Goal: Transaction & Acquisition: Subscribe to service/newsletter

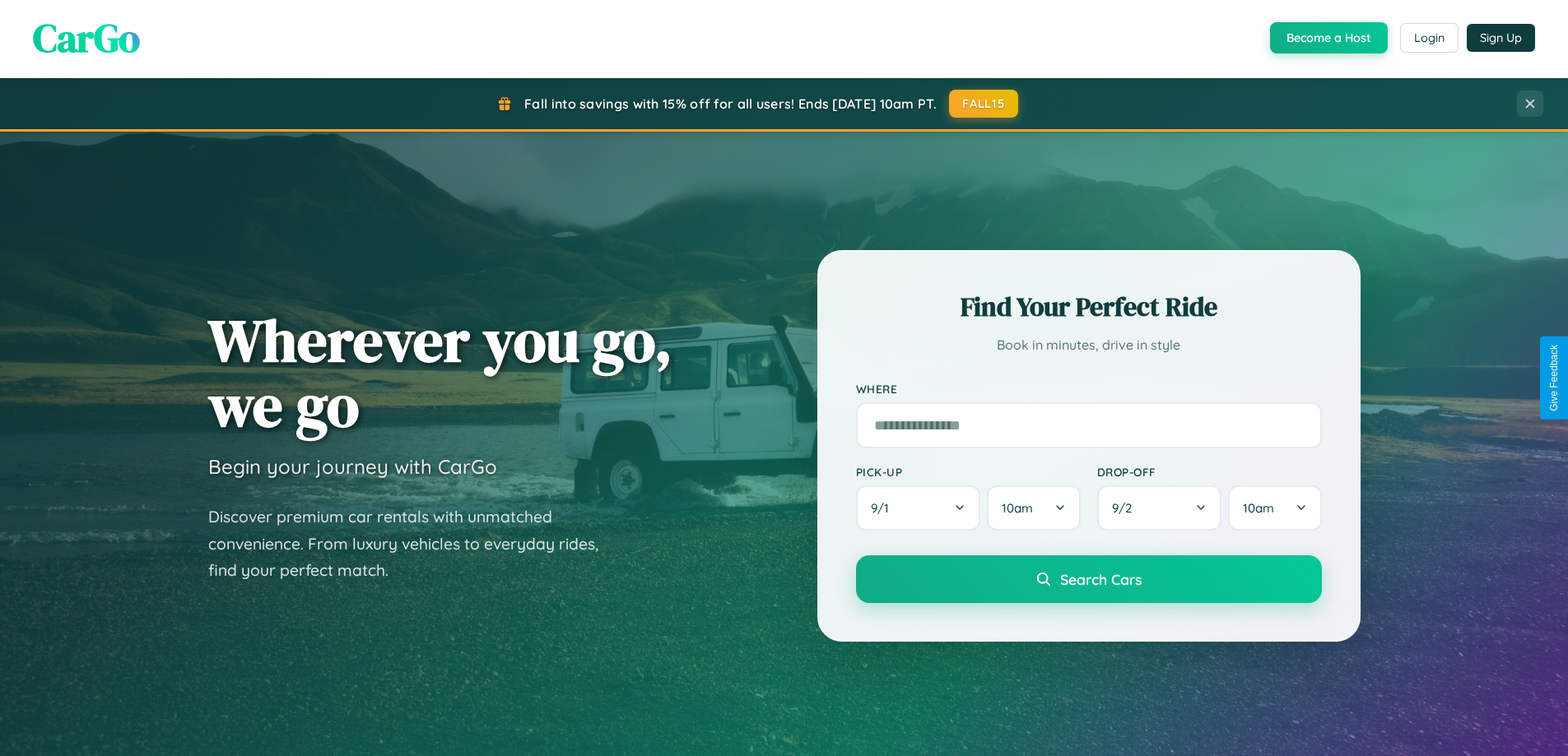
scroll to position [709, 0]
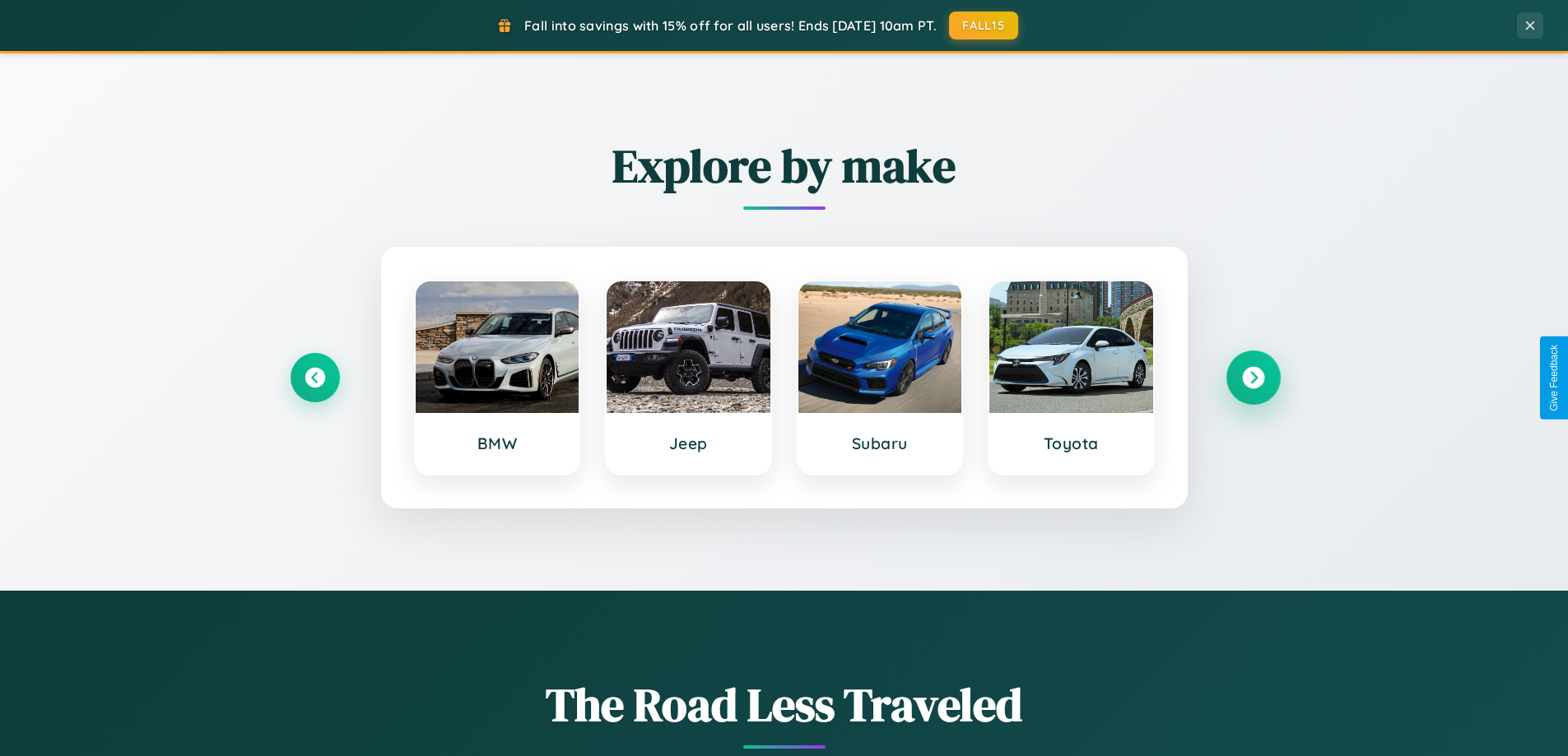
click at [1253, 378] on icon at bounding box center [1253, 378] width 22 height 22
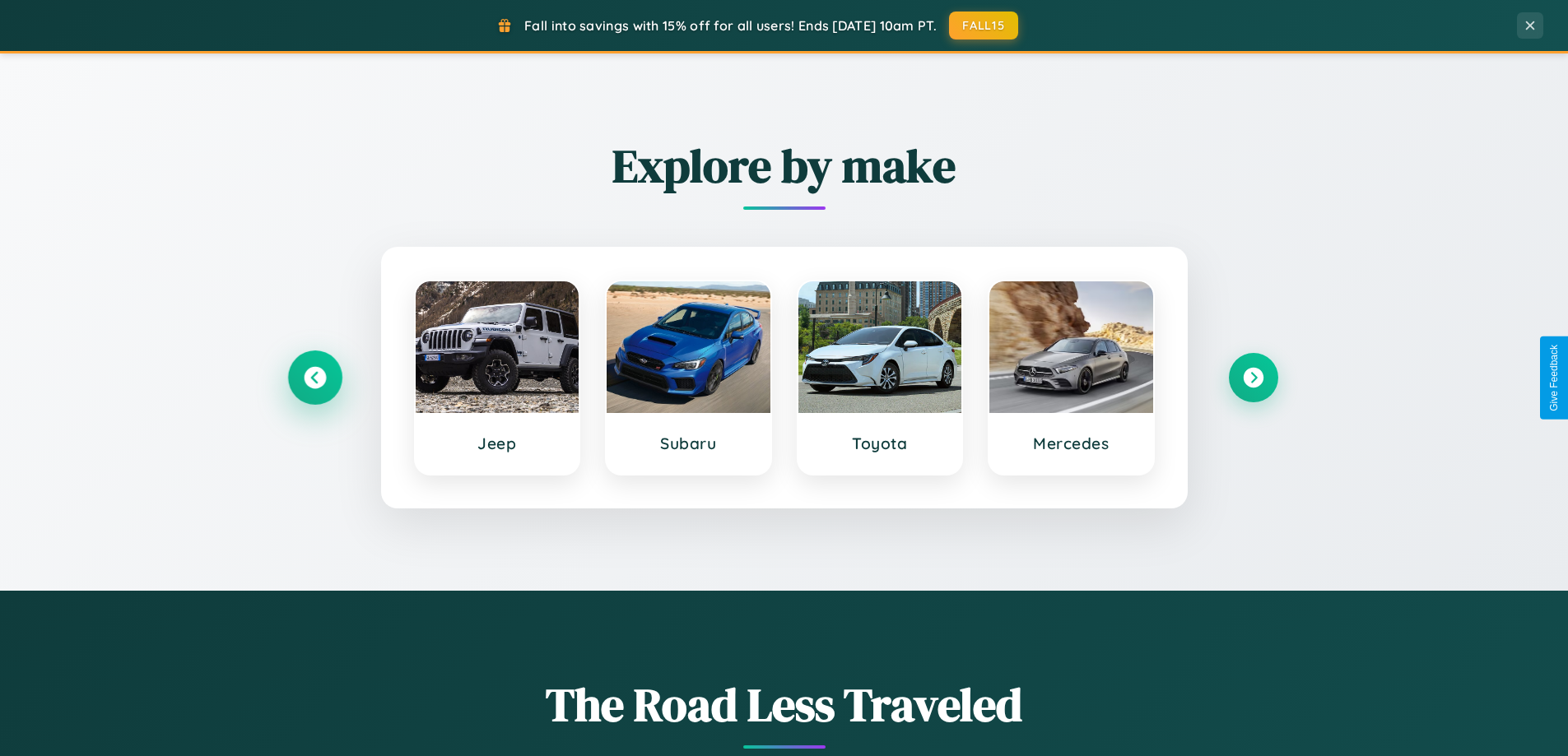
click at [314, 378] on icon at bounding box center [314, 378] width 22 height 22
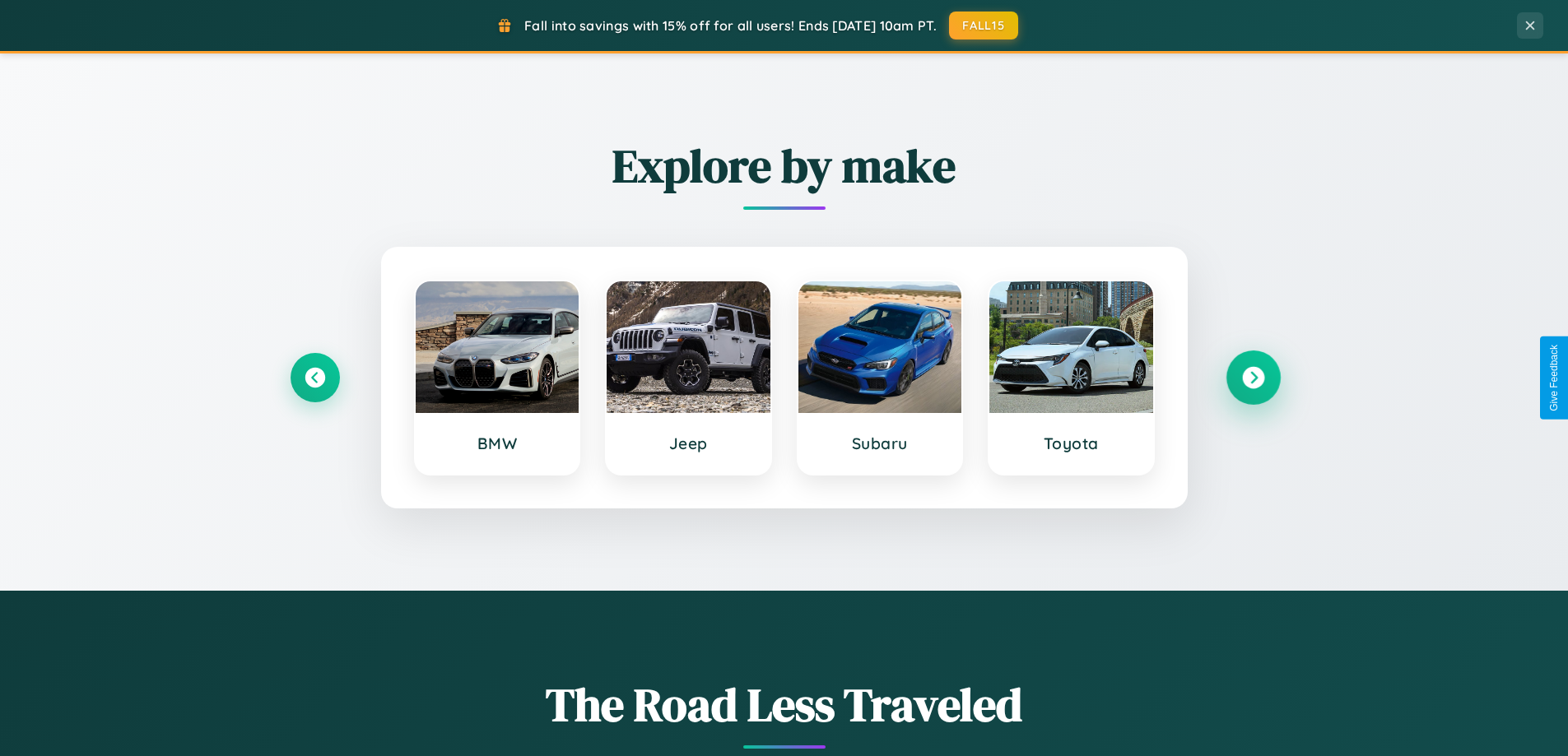
click at [1253, 378] on icon at bounding box center [1253, 378] width 22 height 22
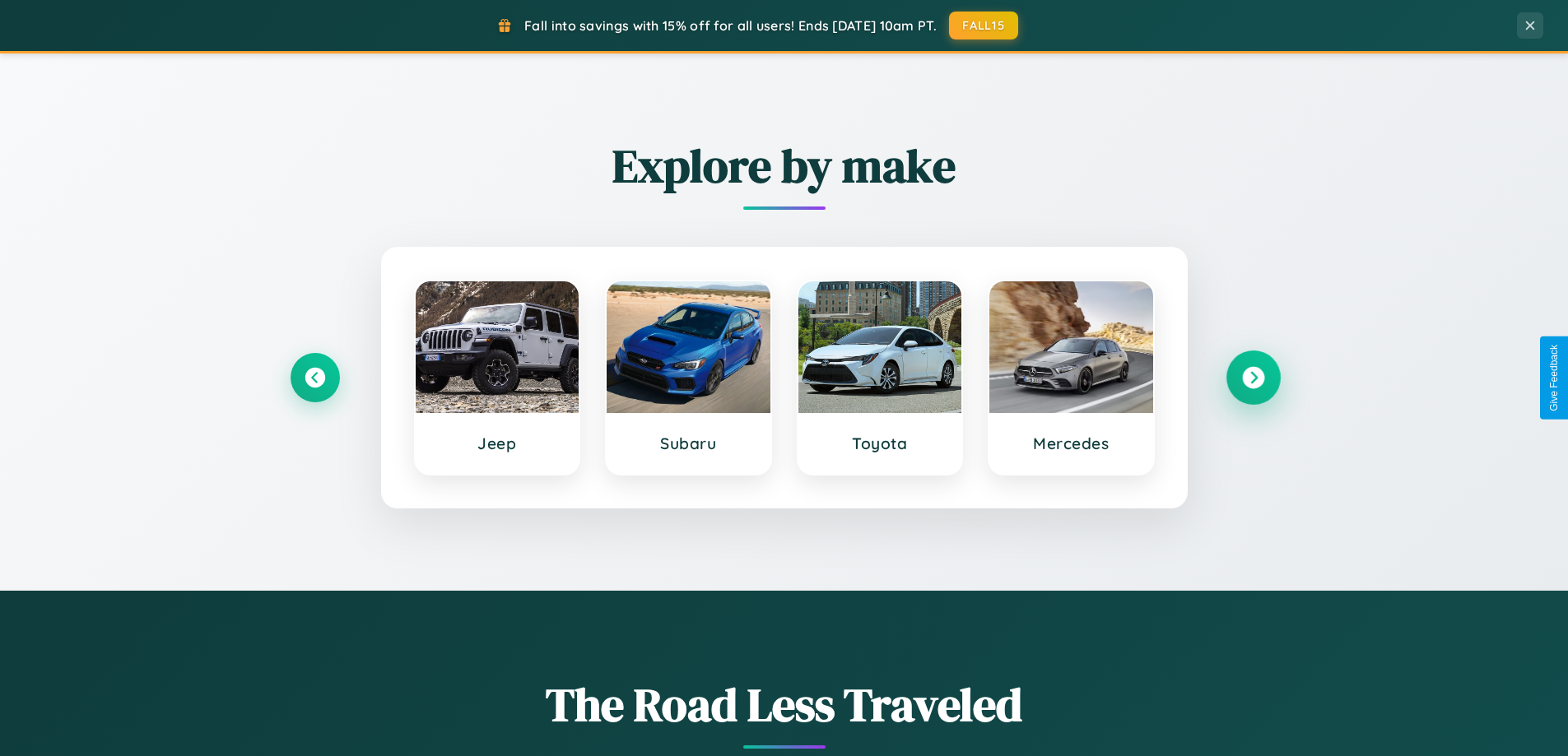
click at [1253, 378] on icon at bounding box center [1253, 378] width 22 height 22
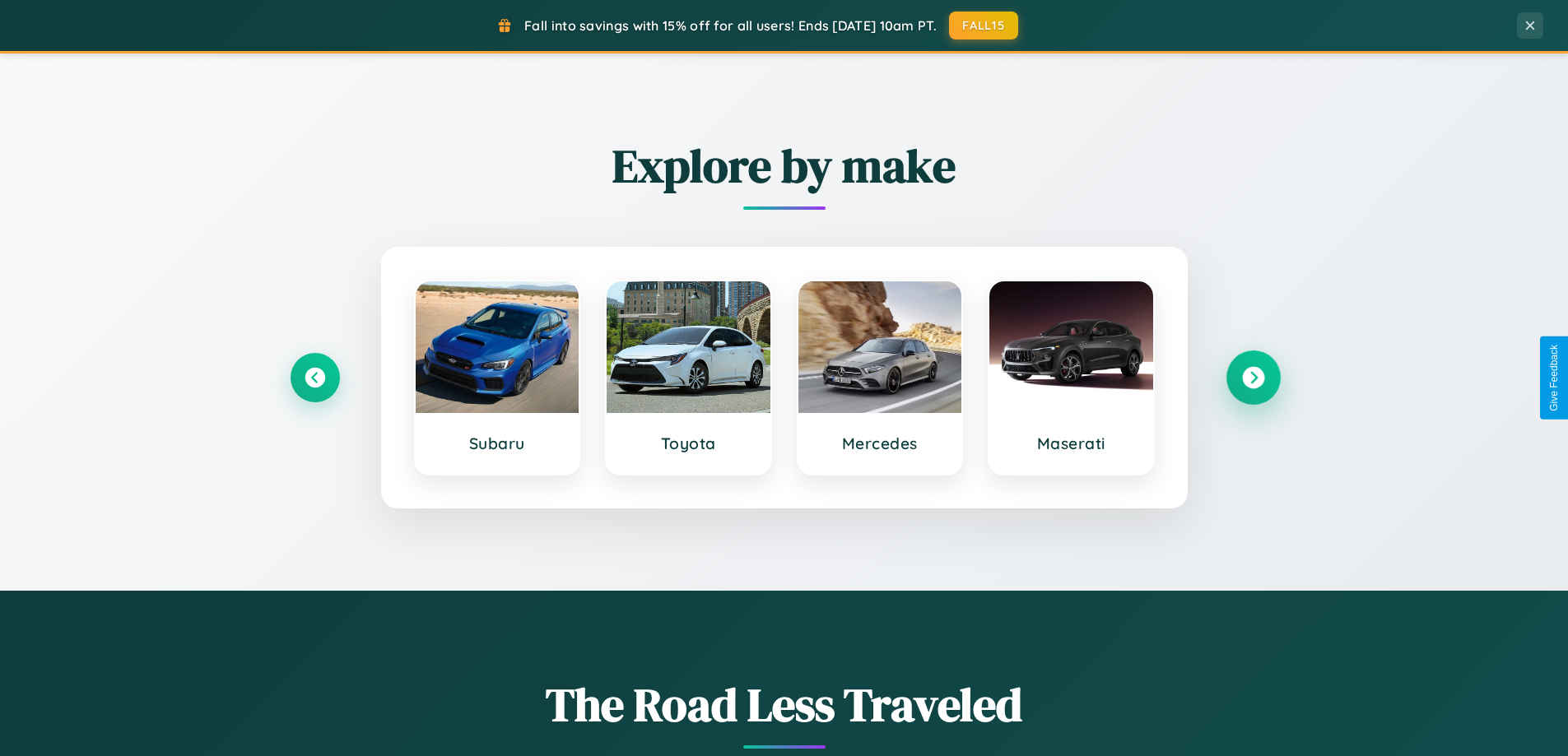
click at [1253, 378] on icon at bounding box center [1253, 378] width 22 height 22
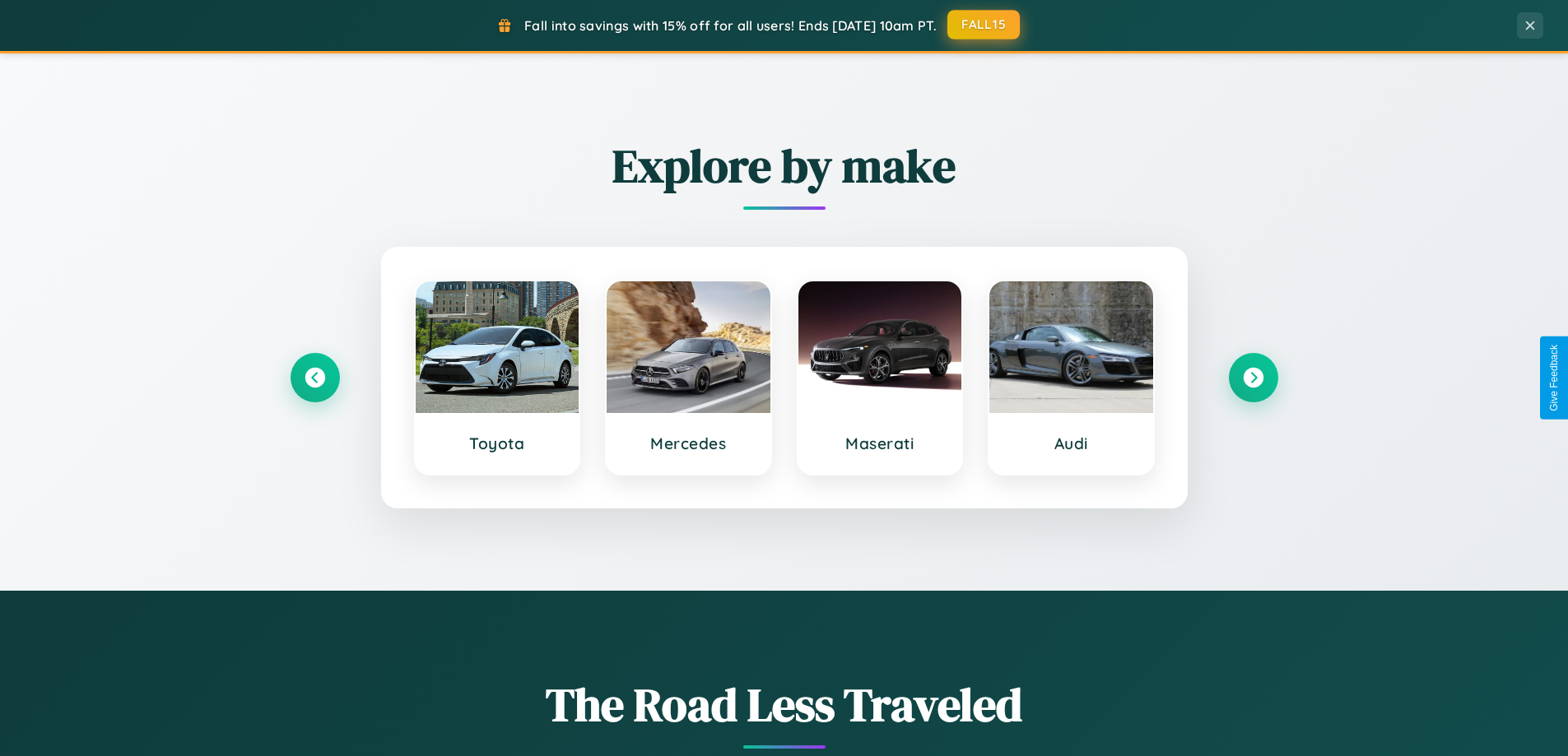
click at [985, 24] on button "FALL15" at bounding box center [984, 24] width 73 height 29
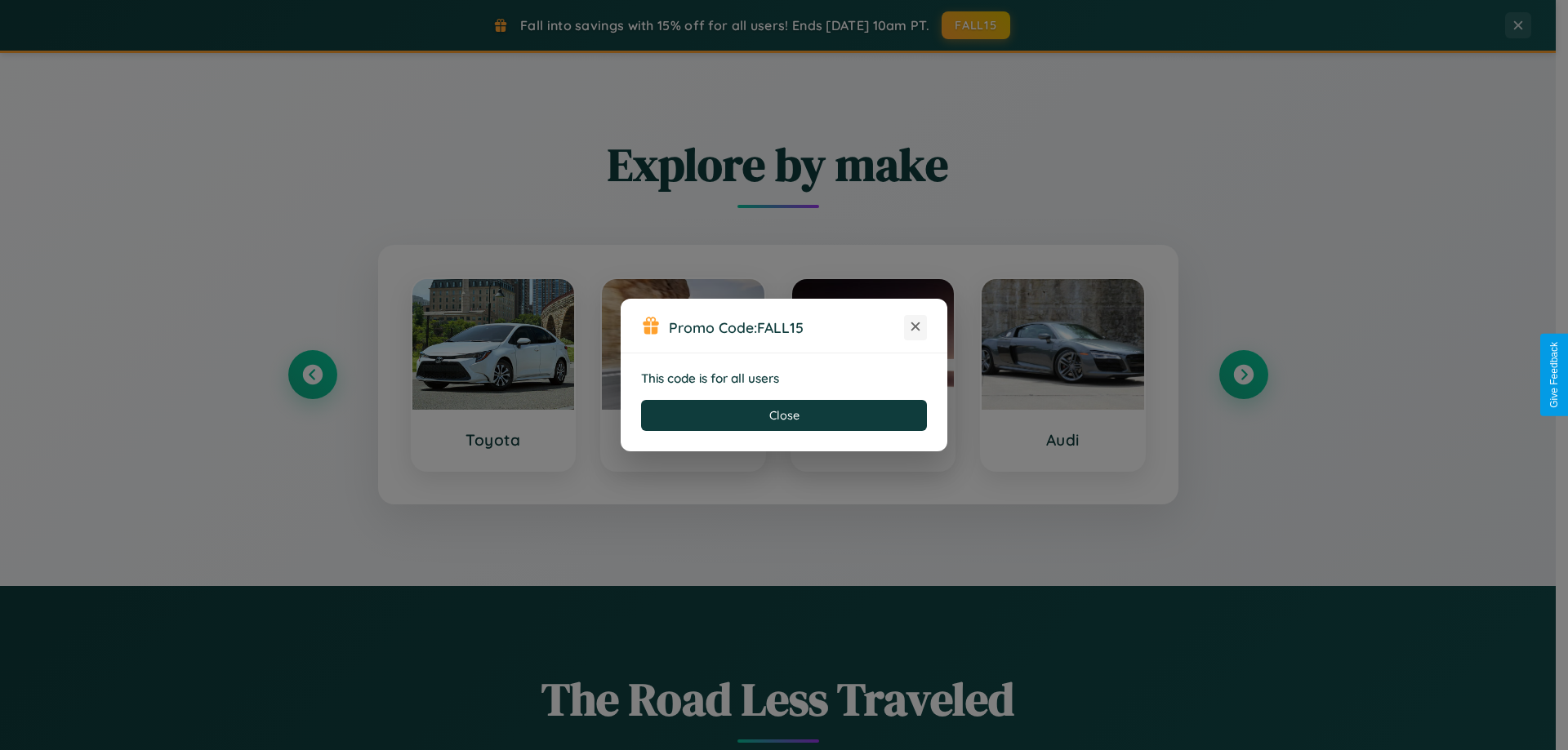
click at [915, 328] on icon at bounding box center [915, 326] width 16 height 16
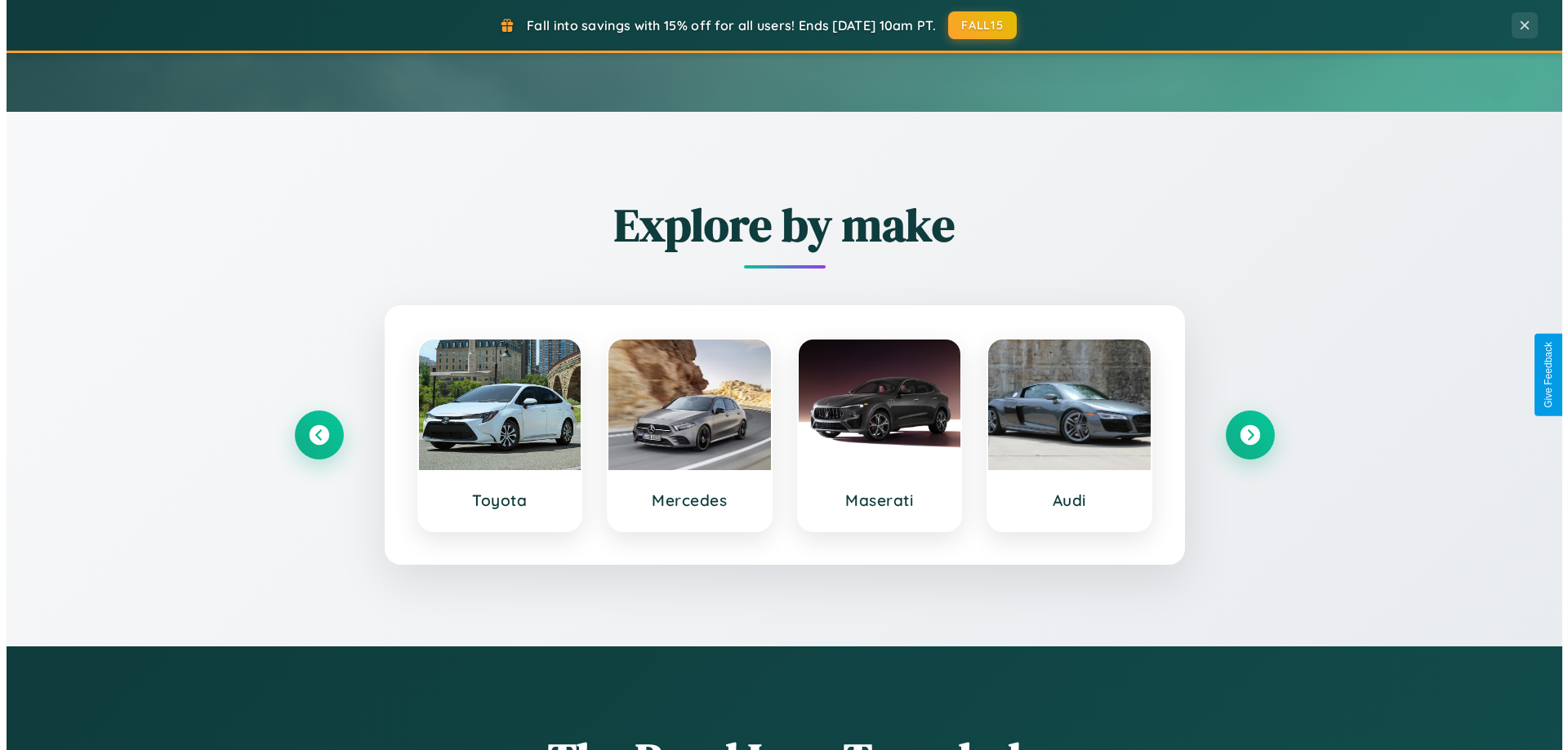
scroll to position [0, 0]
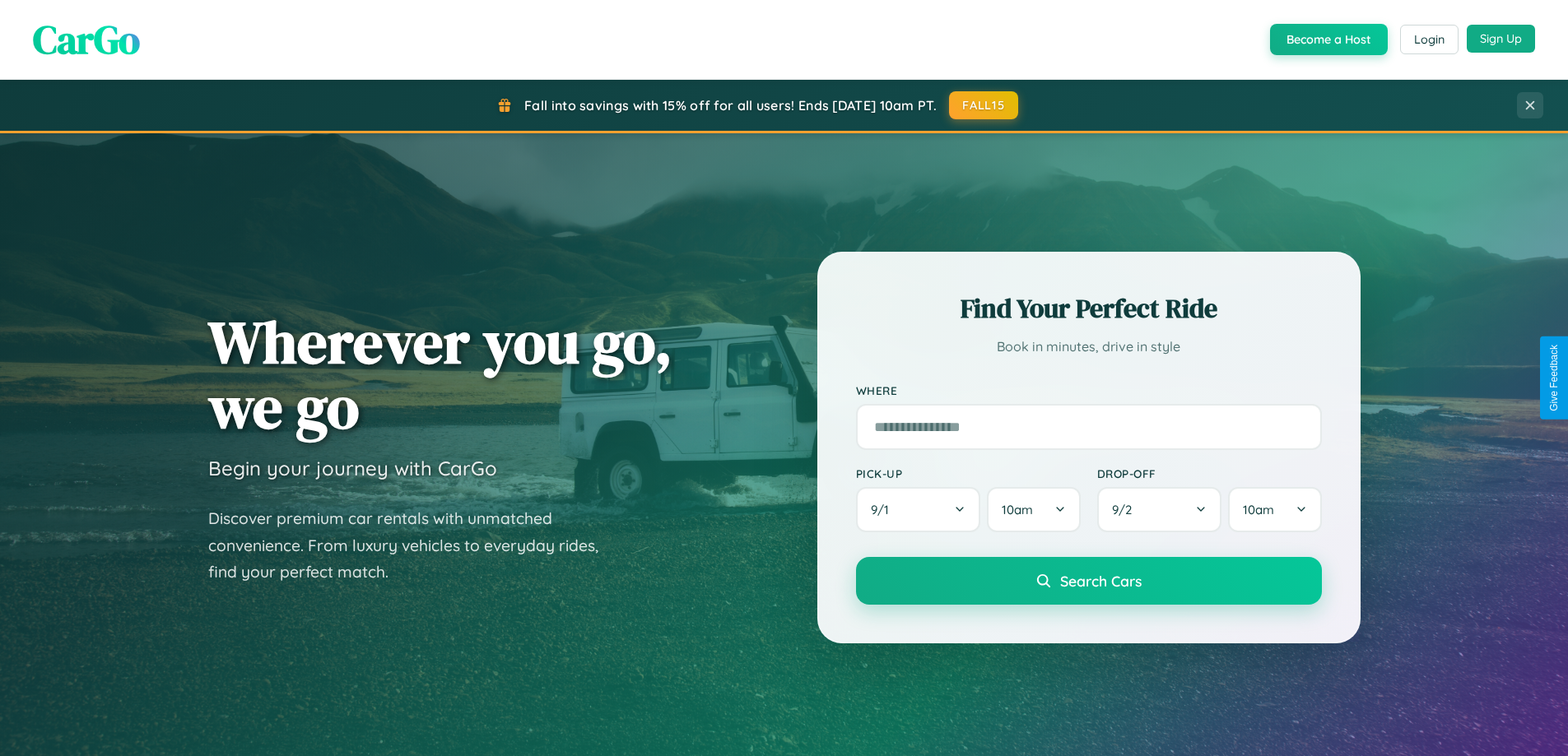
click at [1501, 40] on button "Sign Up" at bounding box center [1501, 38] width 68 height 28
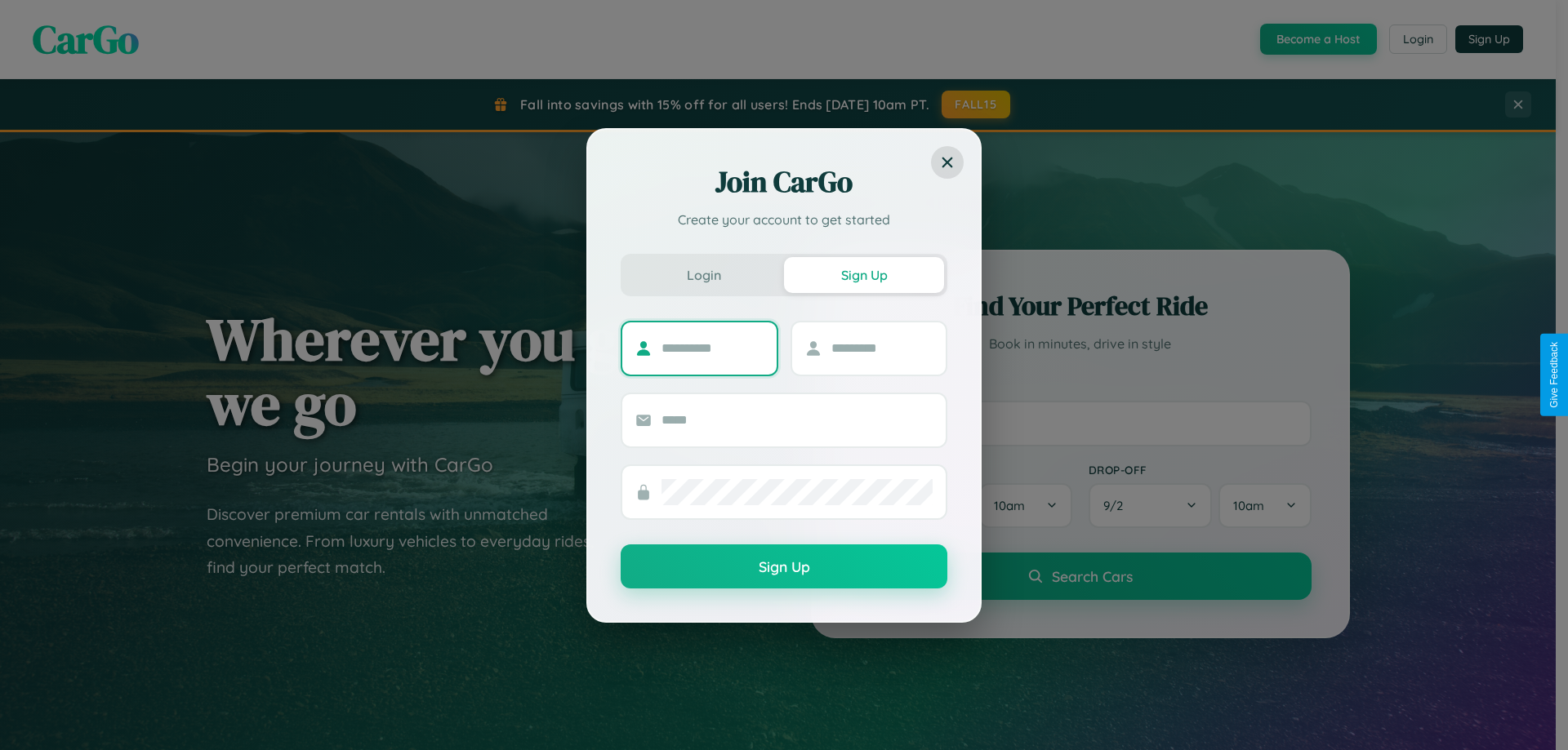
click at [712, 348] on input "text" at bounding box center [713, 348] width 102 height 26
type input "*******"
click at [881, 348] on input "text" at bounding box center [882, 348] width 102 height 26
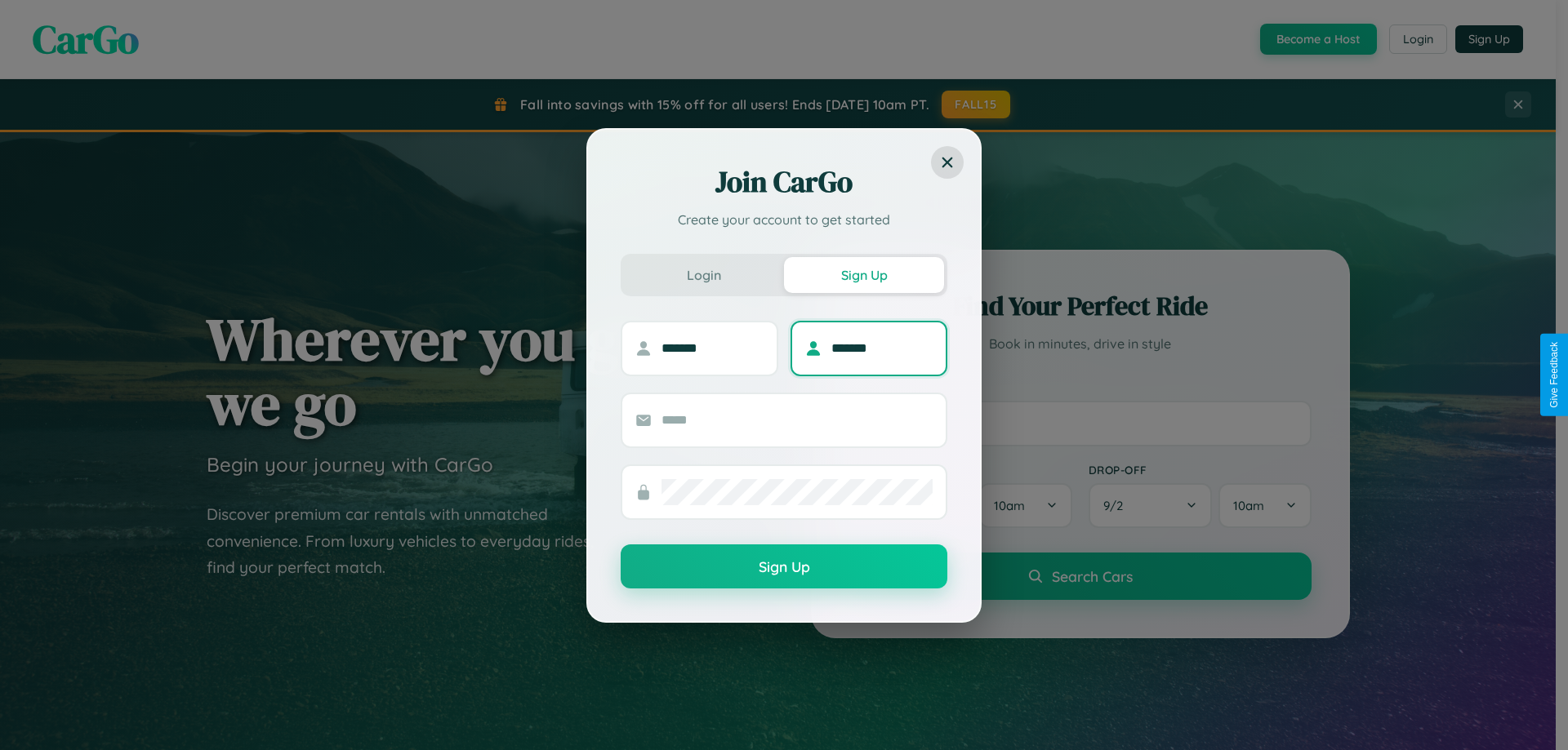
type input "*******"
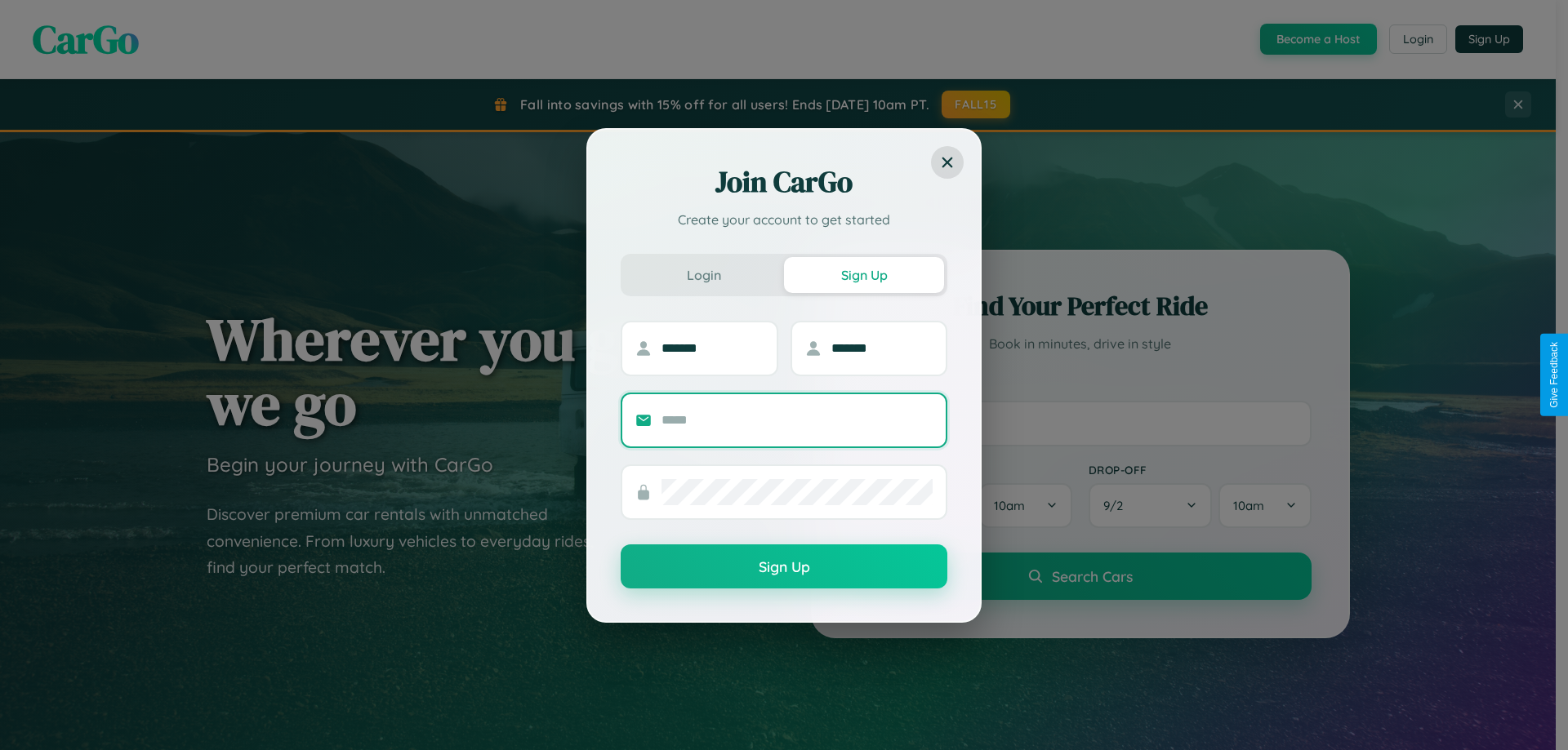
click at [797, 419] on input "text" at bounding box center [797, 420] width 271 height 26
type input "**********"
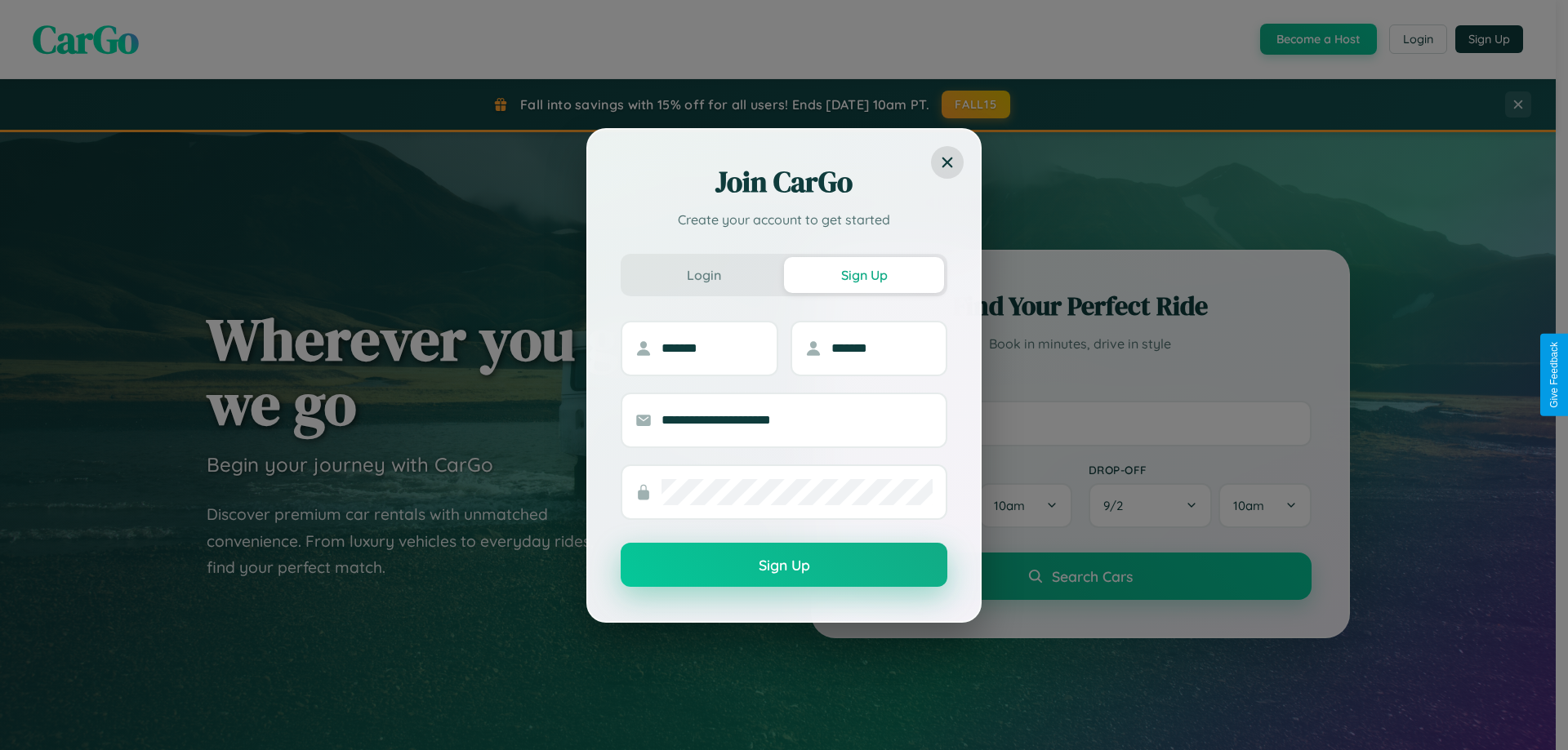
click at [784, 566] on button "Sign Up" at bounding box center [784, 565] width 327 height 44
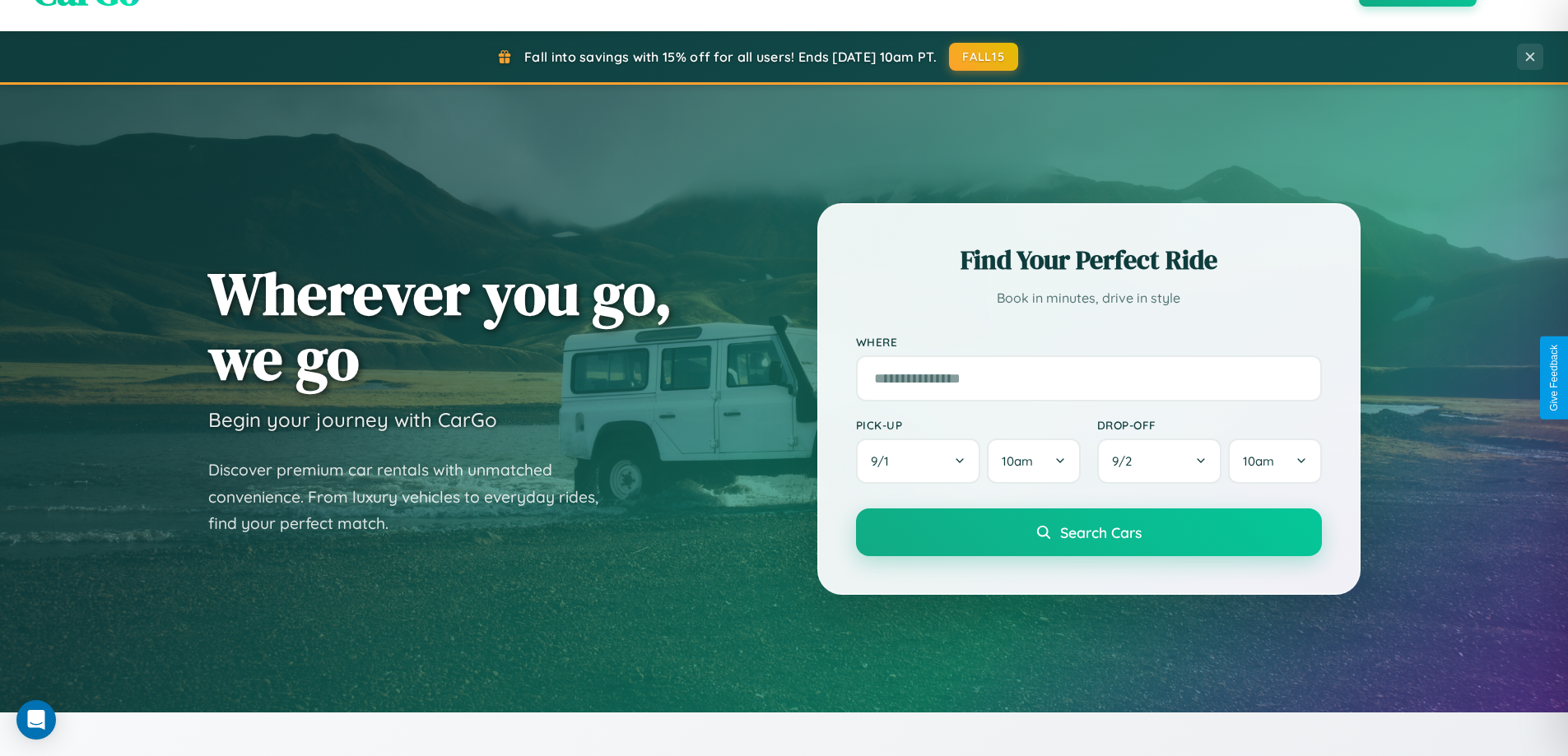
scroll to position [49, 0]
